Goal: Transaction & Acquisition: Purchase product/service

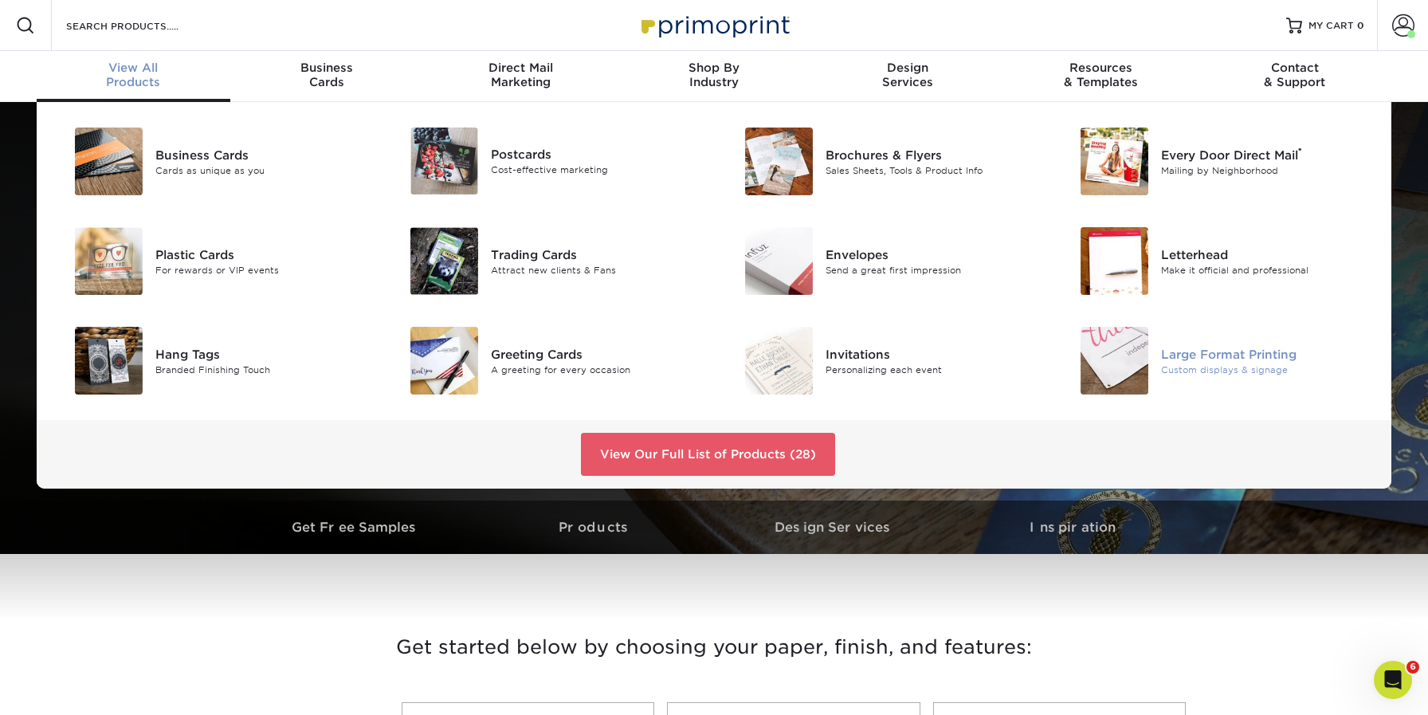
click at [1169, 345] on div "Large Format Printing" at bounding box center [1266, 354] width 211 height 18
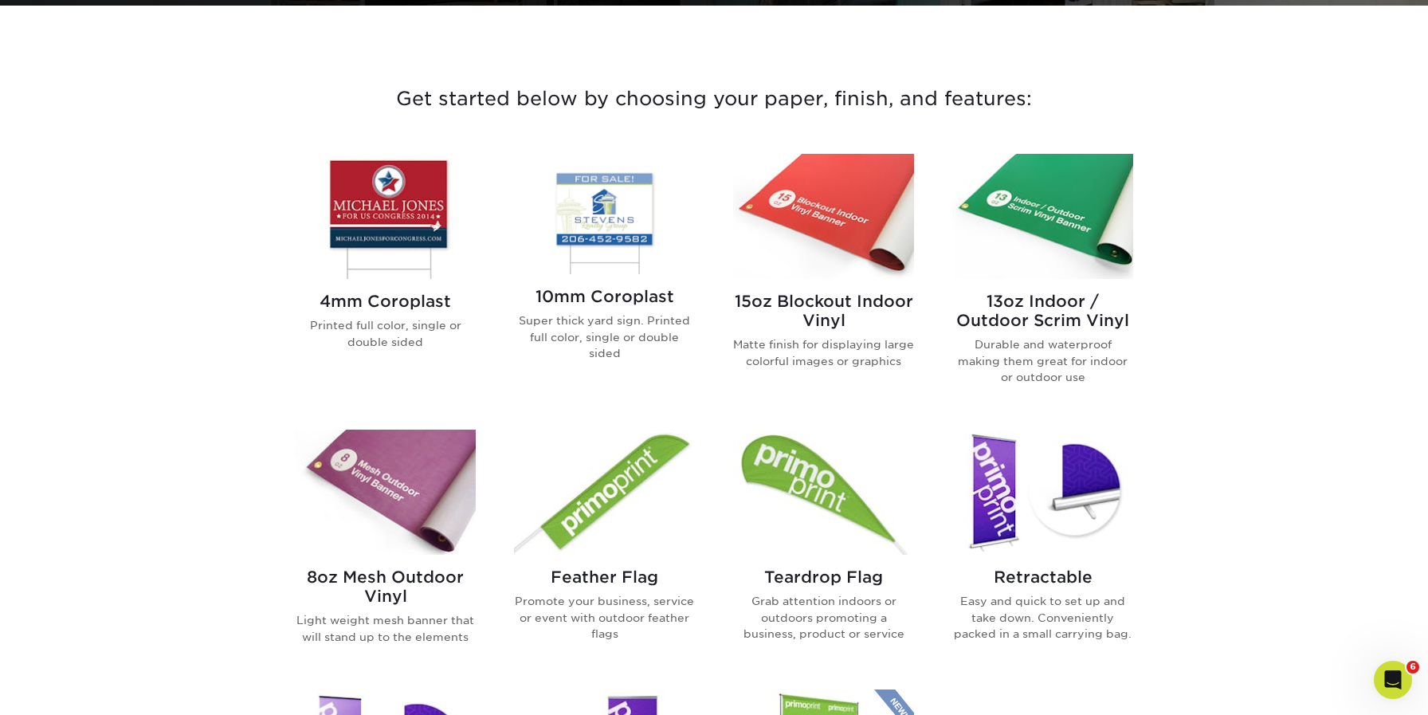
click at [594, 233] on img at bounding box center [604, 214] width 181 height 120
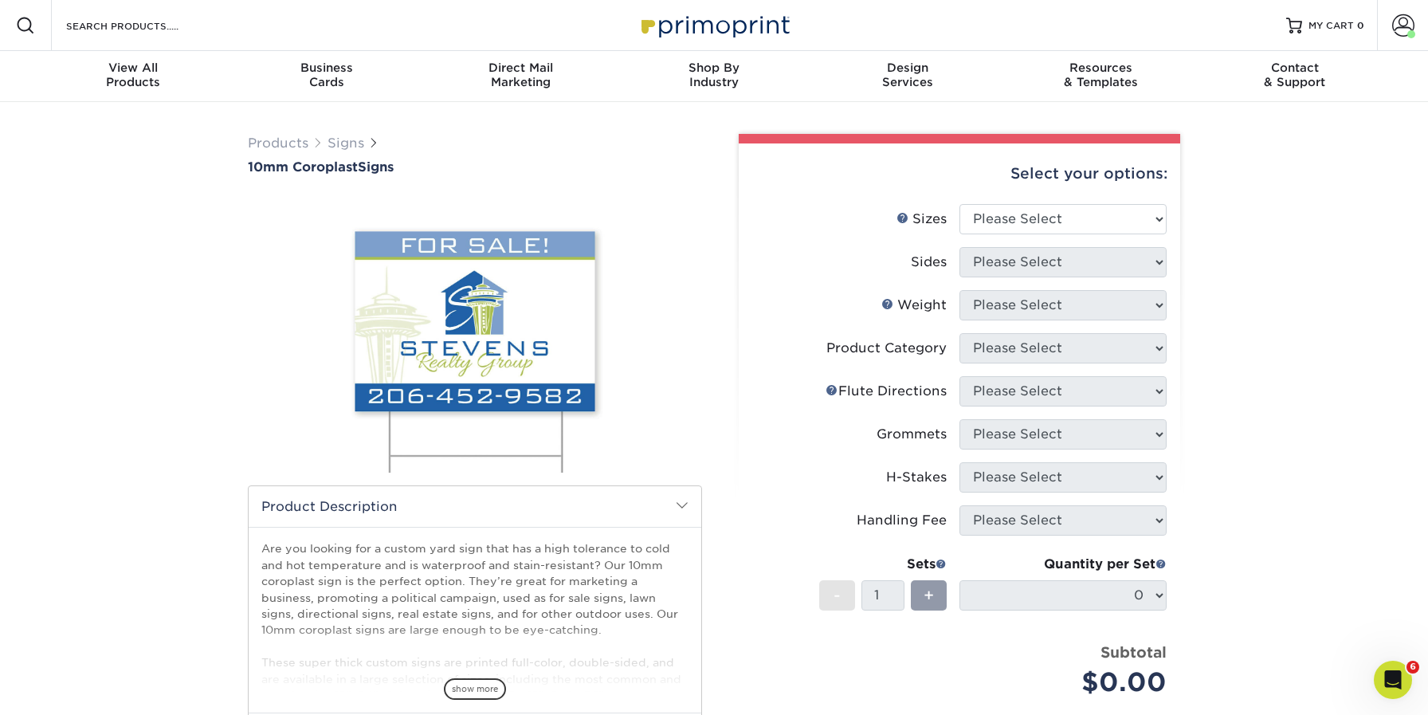
click at [855, 419] on label "Grommets" at bounding box center [855, 434] width 207 height 30
click at [829, 390] on link "Flute Help" at bounding box center [832, 389] width 13 height 13
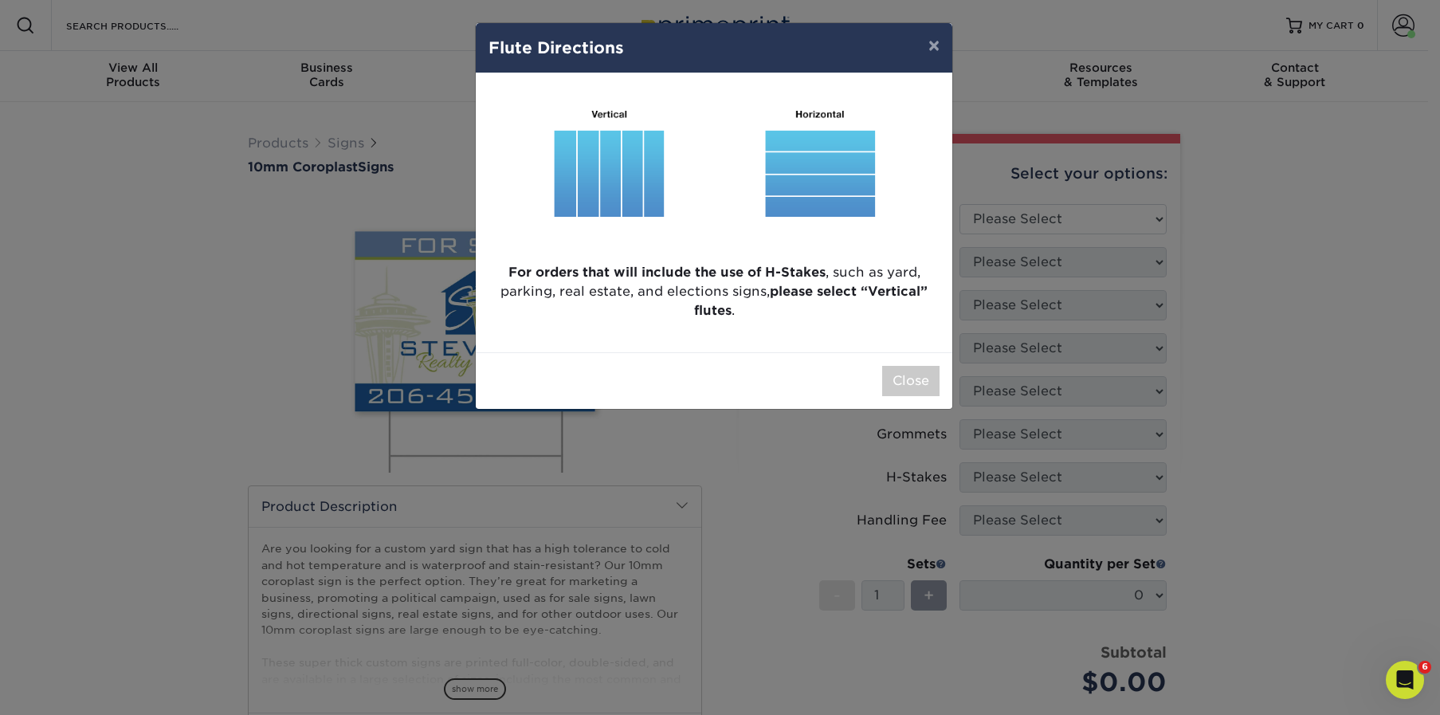
click at [785, 507] on div "× Flute Directions For orders that will include the use of H-Stakes , such as y…" at bounding box center [720, 357] width 1440 height 715
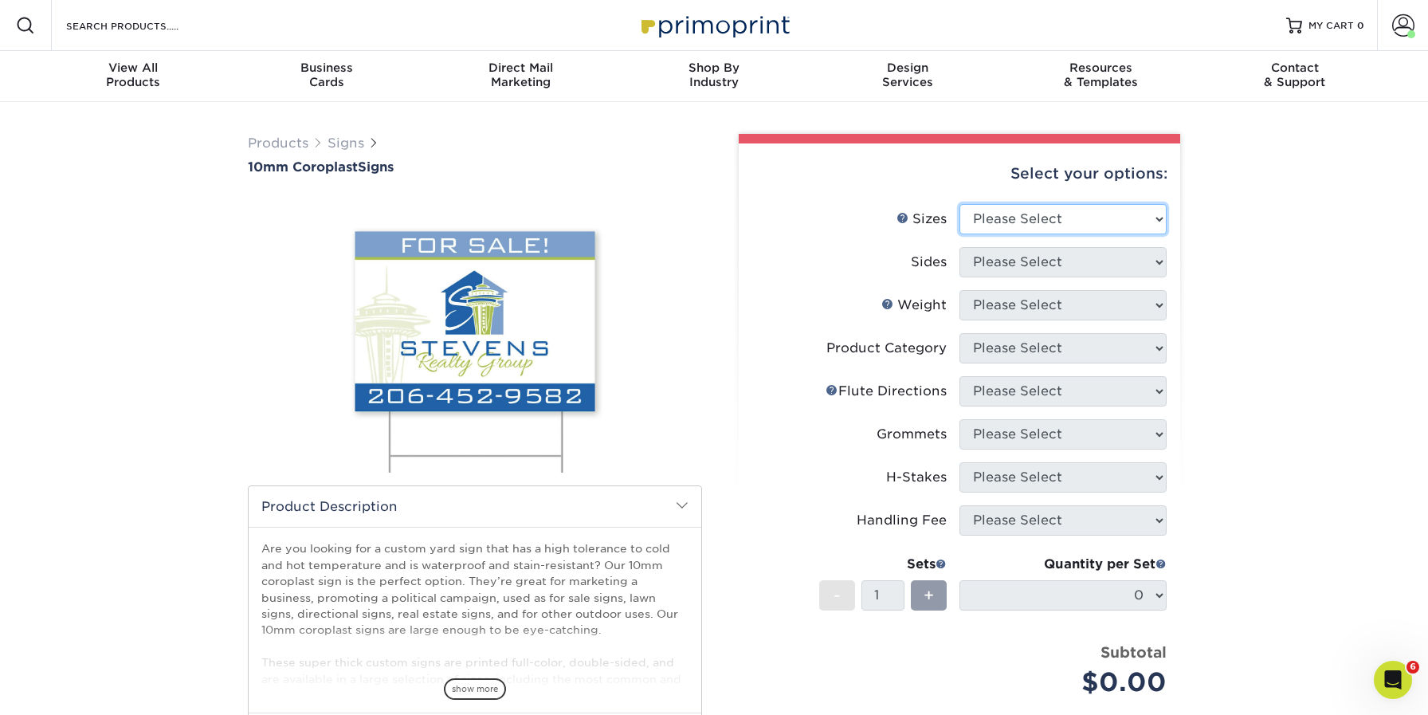
click at [994, 215] on select "Please Select 6" x 12" 10" x 10" 12" x 18" 18" x 24" 24" x 24" 24" x 36"" at bounding box center [1062, 219] width 207 height 30
click at [885, 300] on link "Weight Help" at bounding box center [887, 303] width 13 height 13
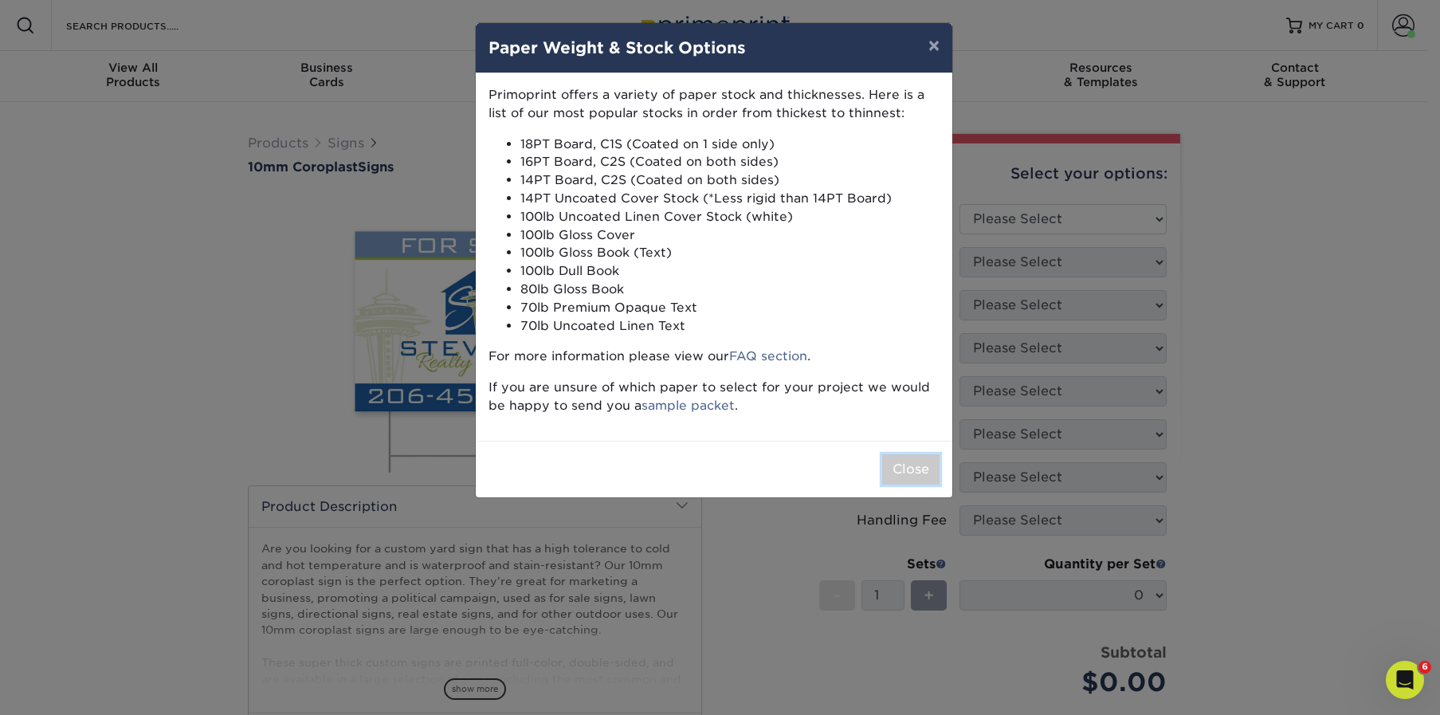
drag, startPoint x: 921, startPoint y: 476, endPoint x: 926, endPoint y: 462, distance: 14.4
click at [921, 476] on button "Close" at bounding box center [910, 469] width 57 height 30
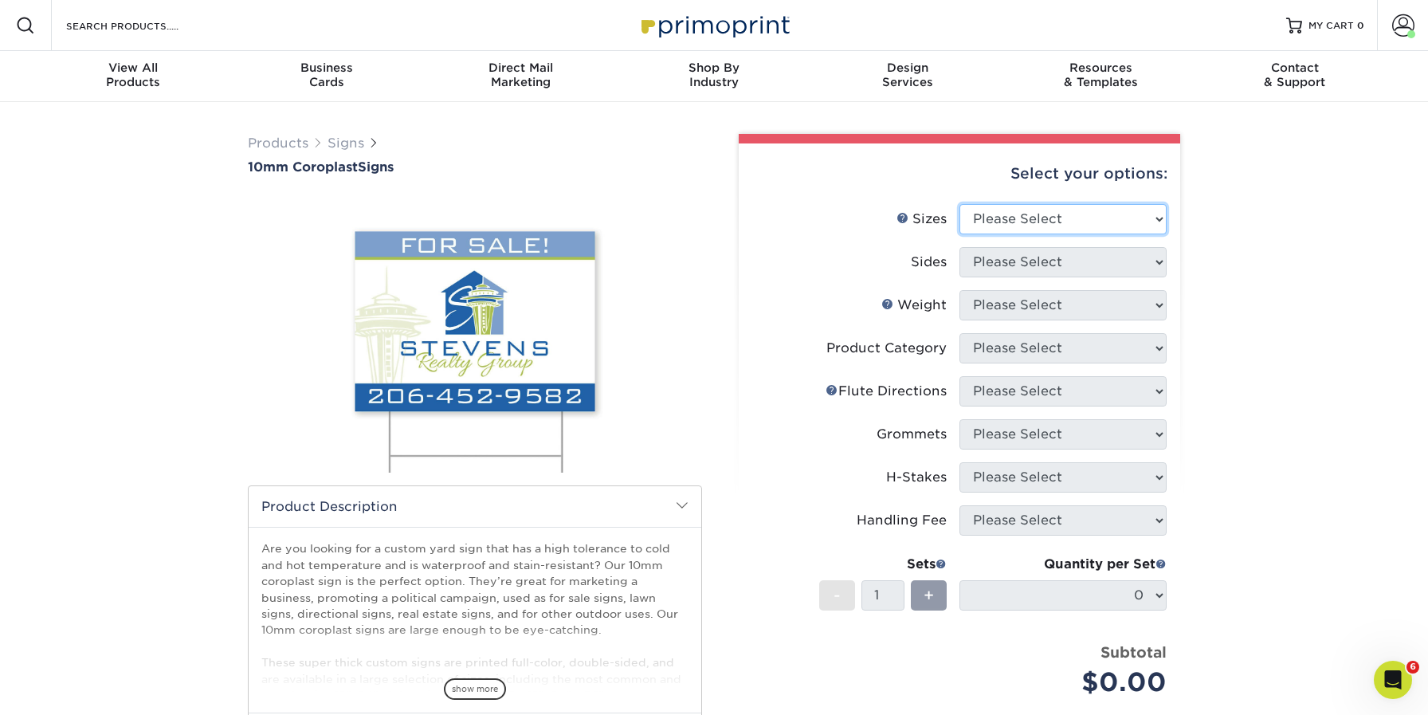
click at [1006, 218] on select "Please Select 6" x 12" 10" x 10" 12" x 18" 18" x 24" 24" x 24" 24" x 36"" at bounding box center [1062, 219] width 207 height 30
select select "18.00x24.00"
click at [959, 204] on select "Please Select 6" x 12" 10" x 10" 12" x 18" 18" x 24" 24" x 24" 24" x 36"" at bounding box center [1062, 219] width 207 height 30
click at [998, 262] on select "Please Select Print Both Sides Print Front Only" at bounding box center [1062, 262] width 207 height 30
select select "13abbda7-1d64-4f25-8bb2-c179b224825d"
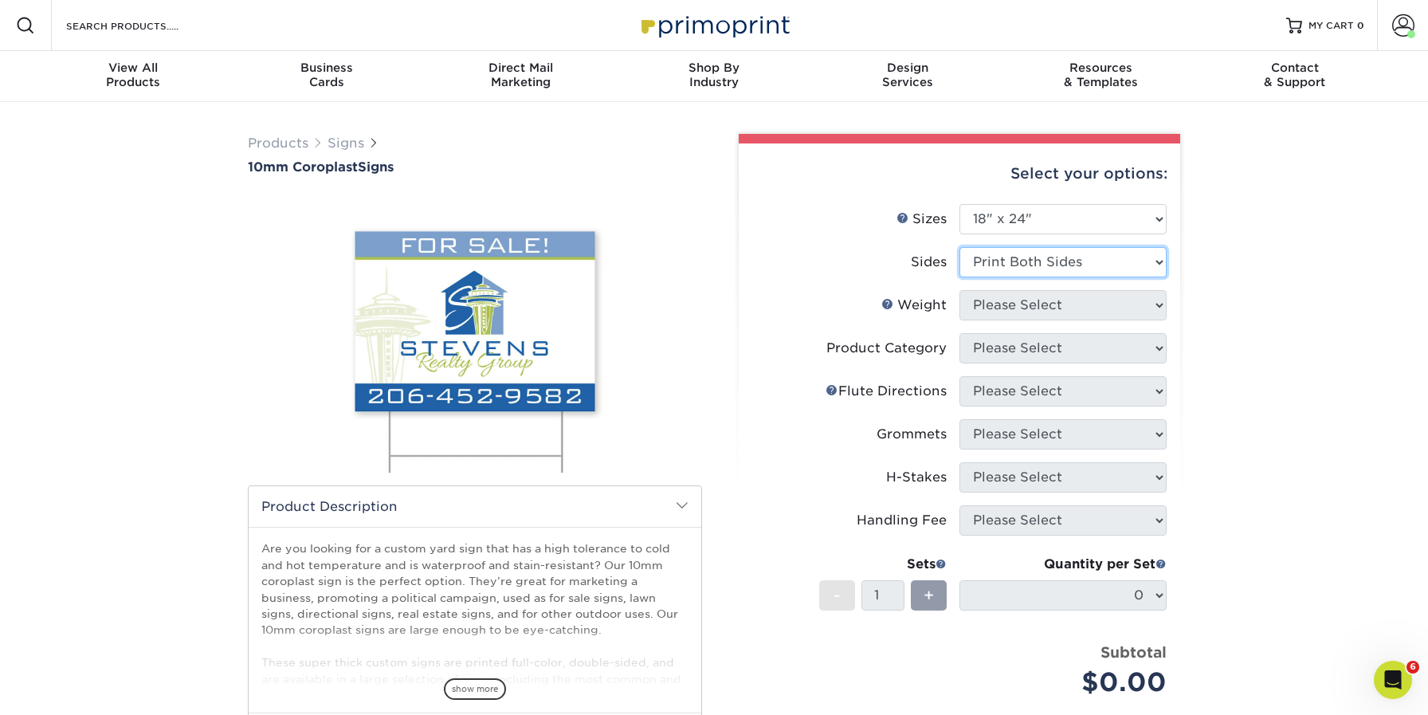
click at [959, 247] on select "Please Select Print Both Sides Print Front Only" at bounding box center [1062, 262] width 207 height 30
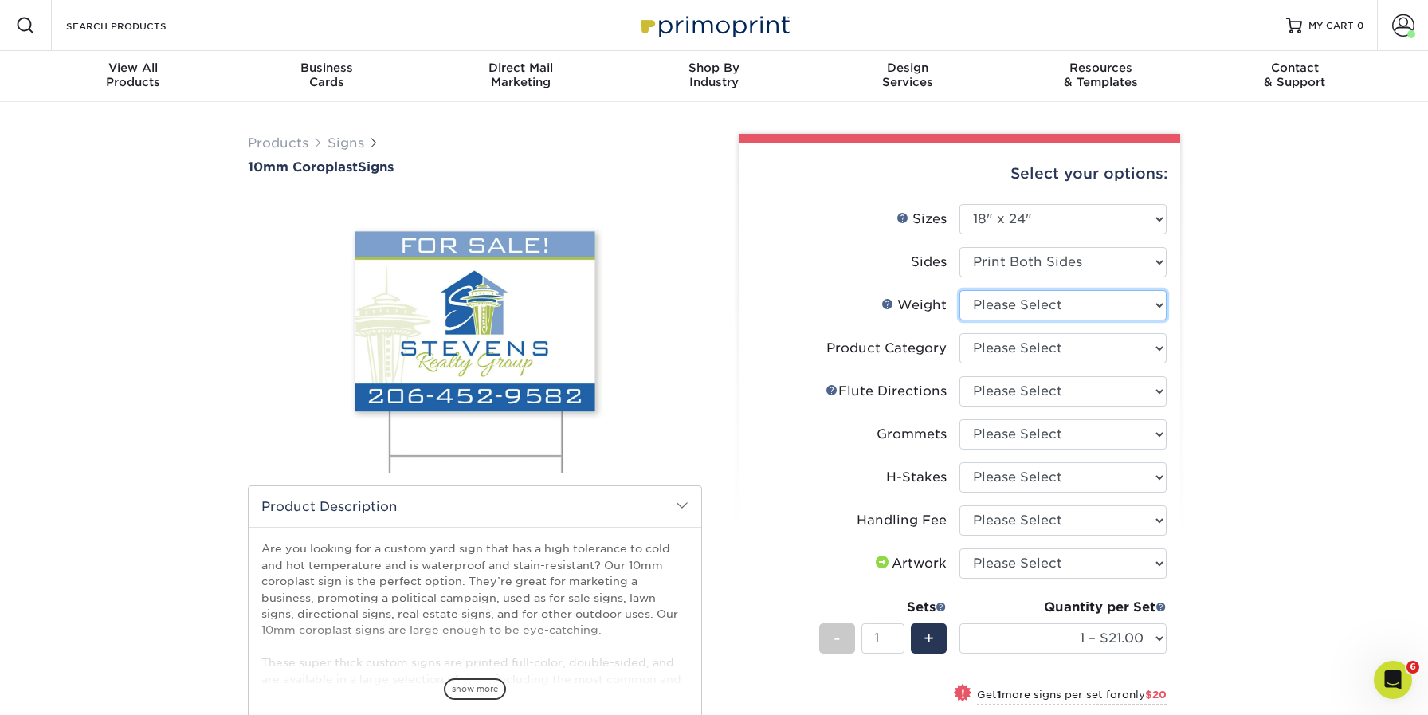
click at [979, 305] on select "Please Select 10CORO" at bounding box center [1062, 305] width 207 height 30
